Goal: Share content: Share content

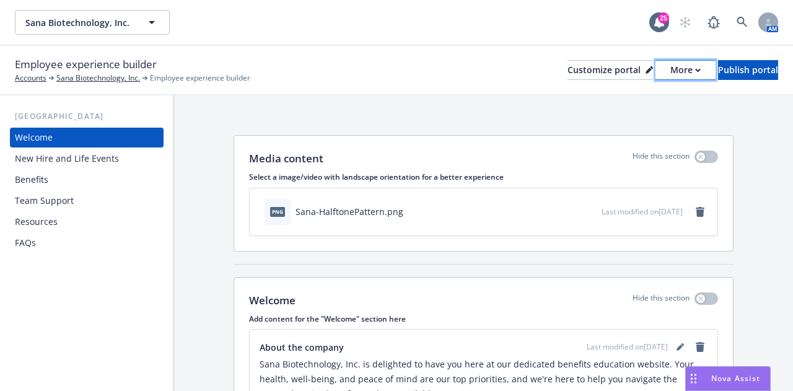
click at [666, 74] on button "More" at bounding box center [686, 70] width 60 height 20
click at [633, 95] on link "Copy preview link" at bounding box center [620, 98] width 113 height 25
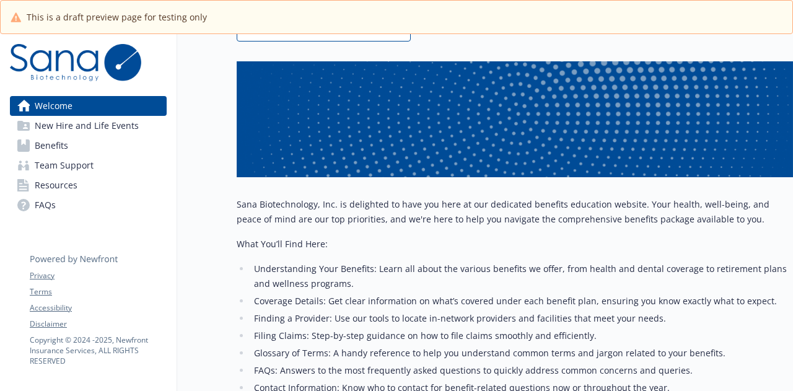
scroll to position [150, 0]
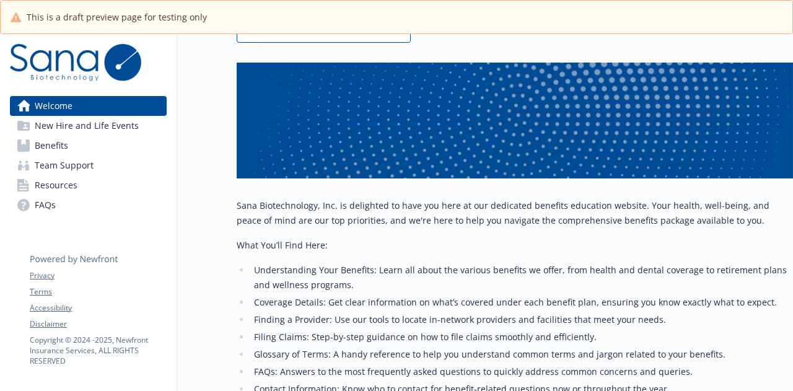
click at [631, 48] on div "Explore company benefits Team support benefits Get new hire information Visit F…" at bounding box center [515, 224] width 556 height 527
